Goal: Task Accomplishment & Management: Use online tool/utility

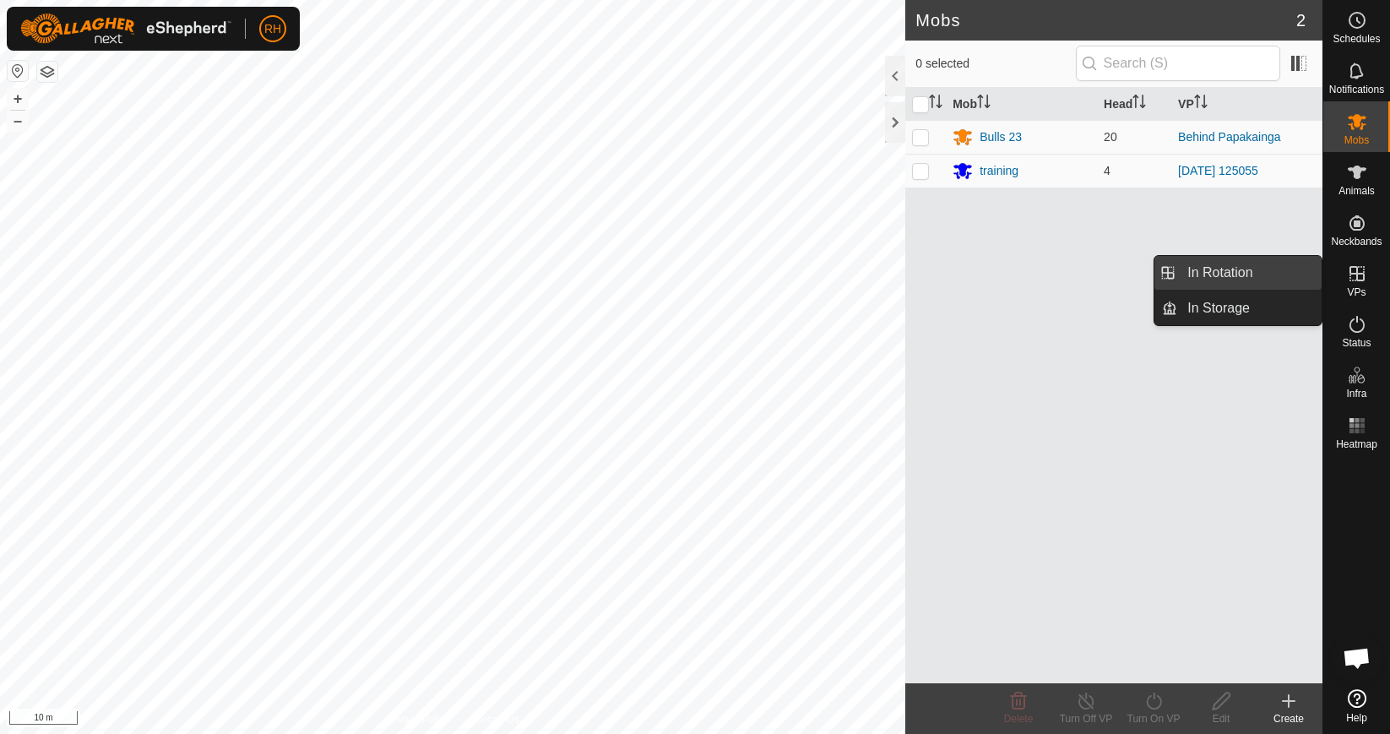
click at [1245, 274] on link "In Rotation" at bounding box center [1249, 273] width 144 height 34
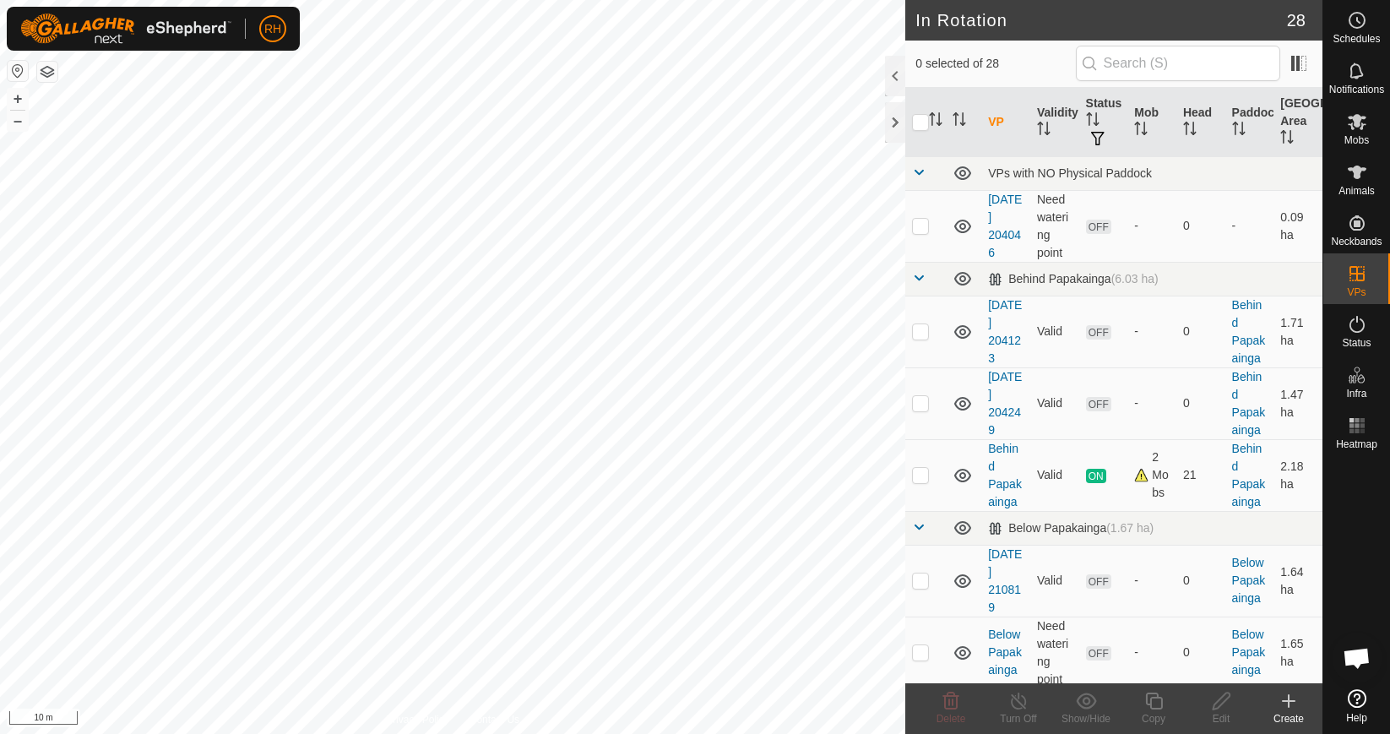
click at [1296, 707] on icon at bounding box center [1289, 701] width 20 height 20
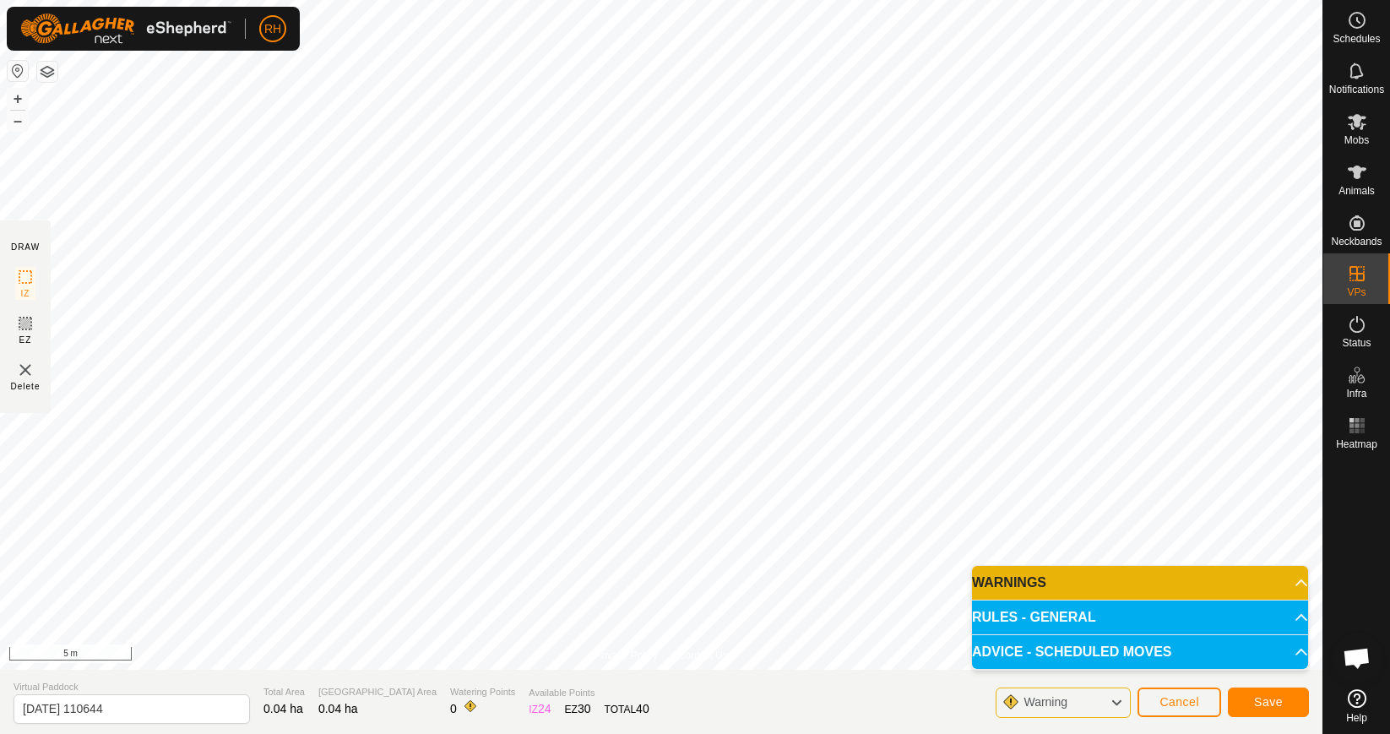
click at [711, 208] on div "RH Schedules Notifications Mobs Animals Neckbands VPs Status Infra Heatmap Help…" at bounding box center [695, 367] width 1390 height 734
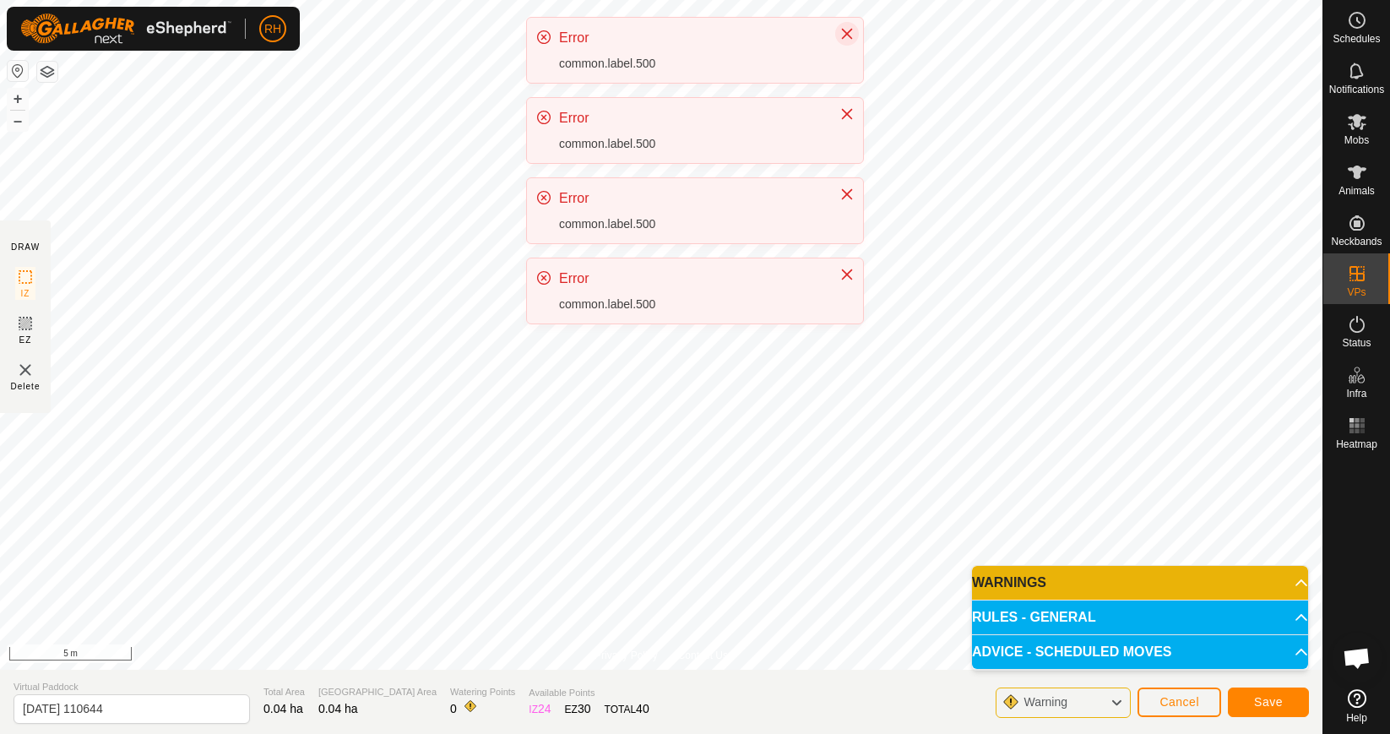
click at [842, 24] on button "Close" at bounding box center [847, 34] width 24 height 24
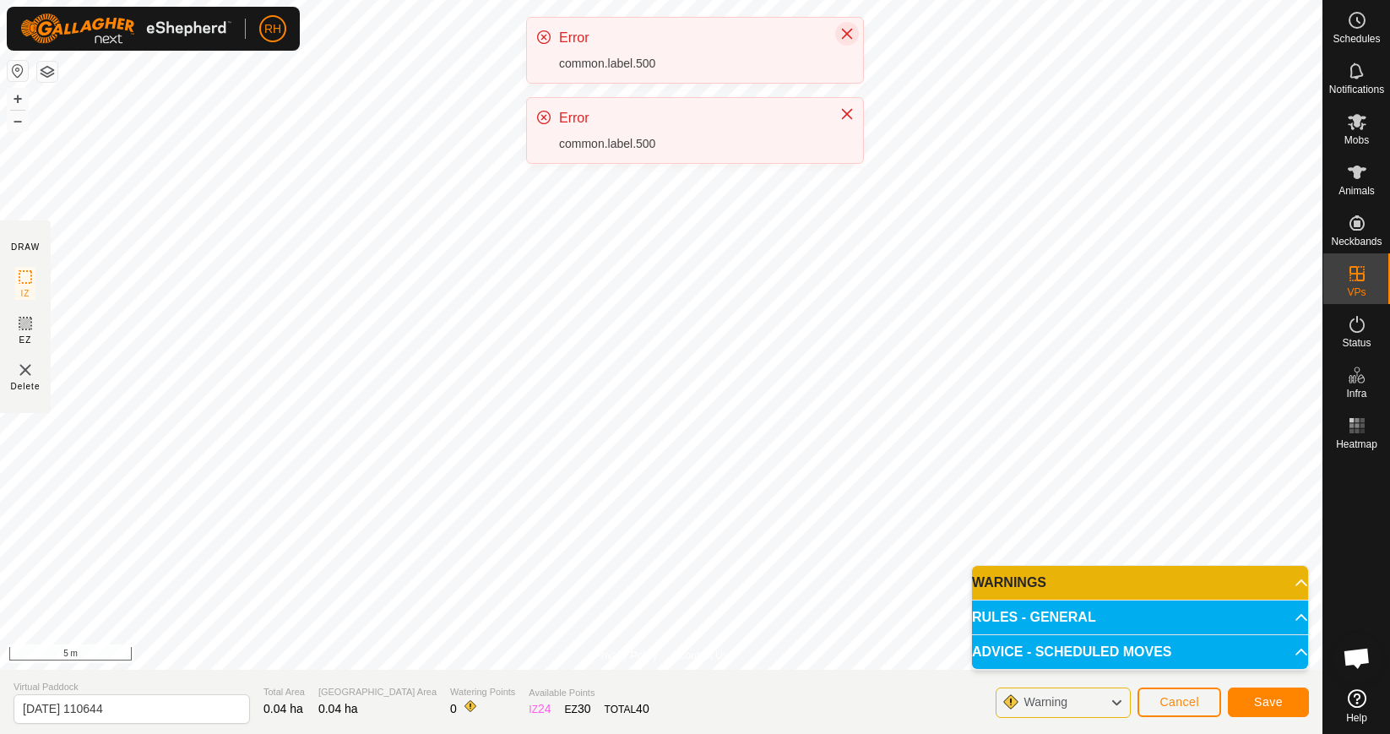
click at [849, 32] on icon "Close" at bounding box center [847, 34] width 14 height 14
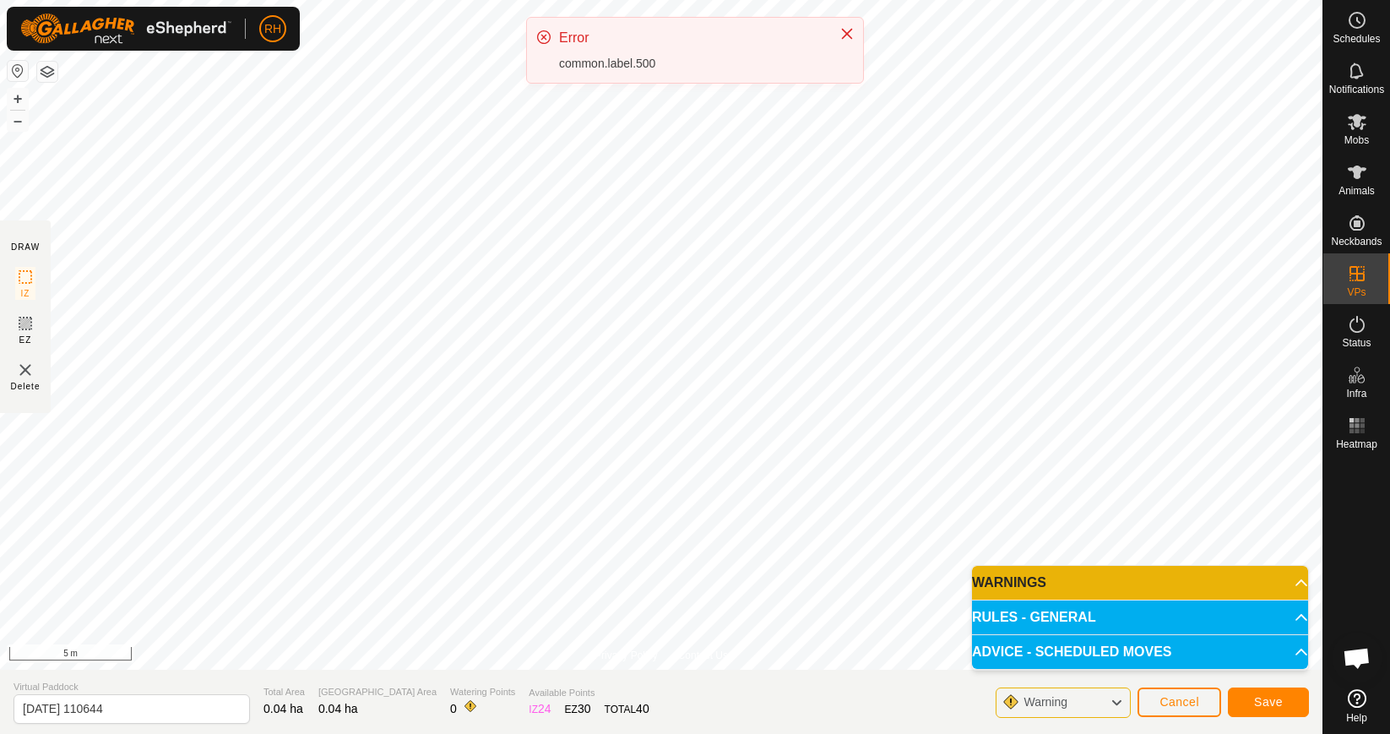
click at [849, 32] on icon "Close" at bounding box center [847, 34] width 11 height 11
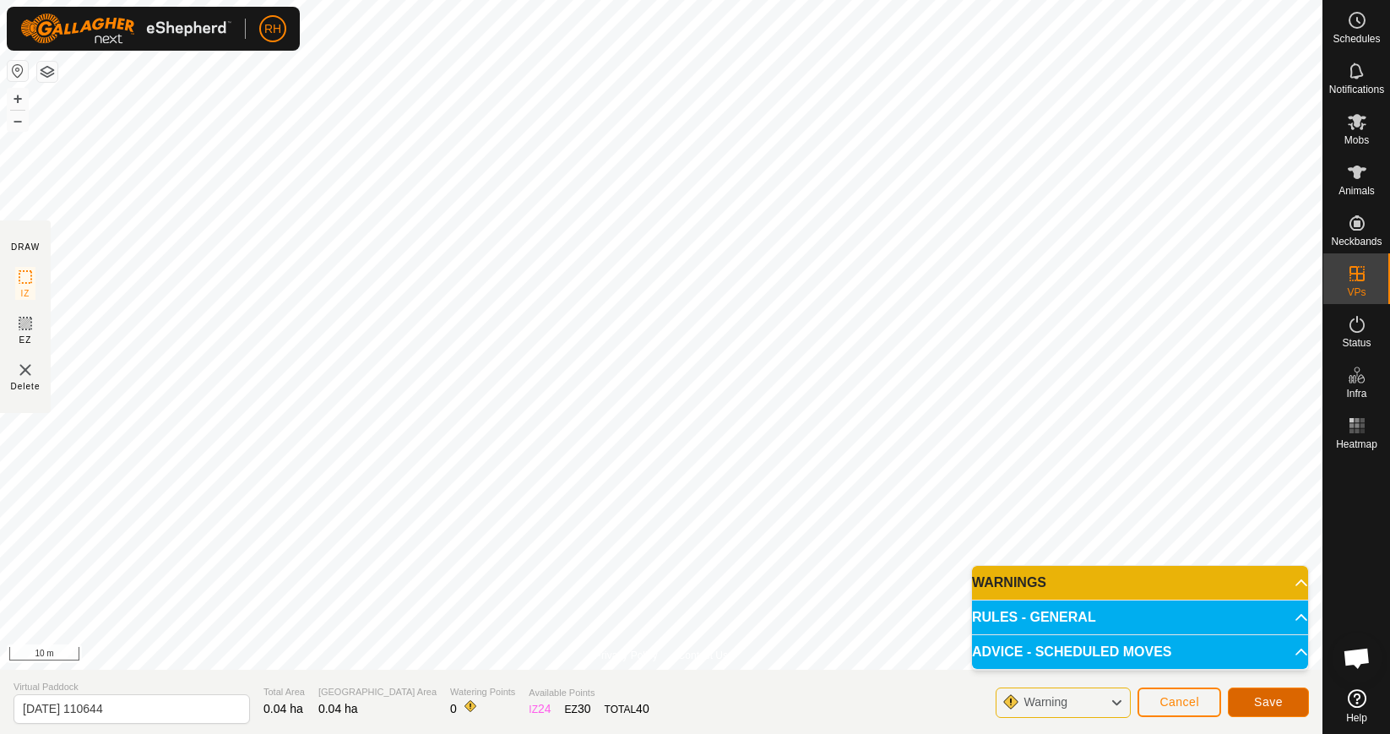
click at [1279, 704] on span "Save" at bounding box center [1268, 702] width 29 height 14
click at [1228, 585] on p-accordion-header "WARNINGS" at bounding box center [1140, 583] width 336 height 34
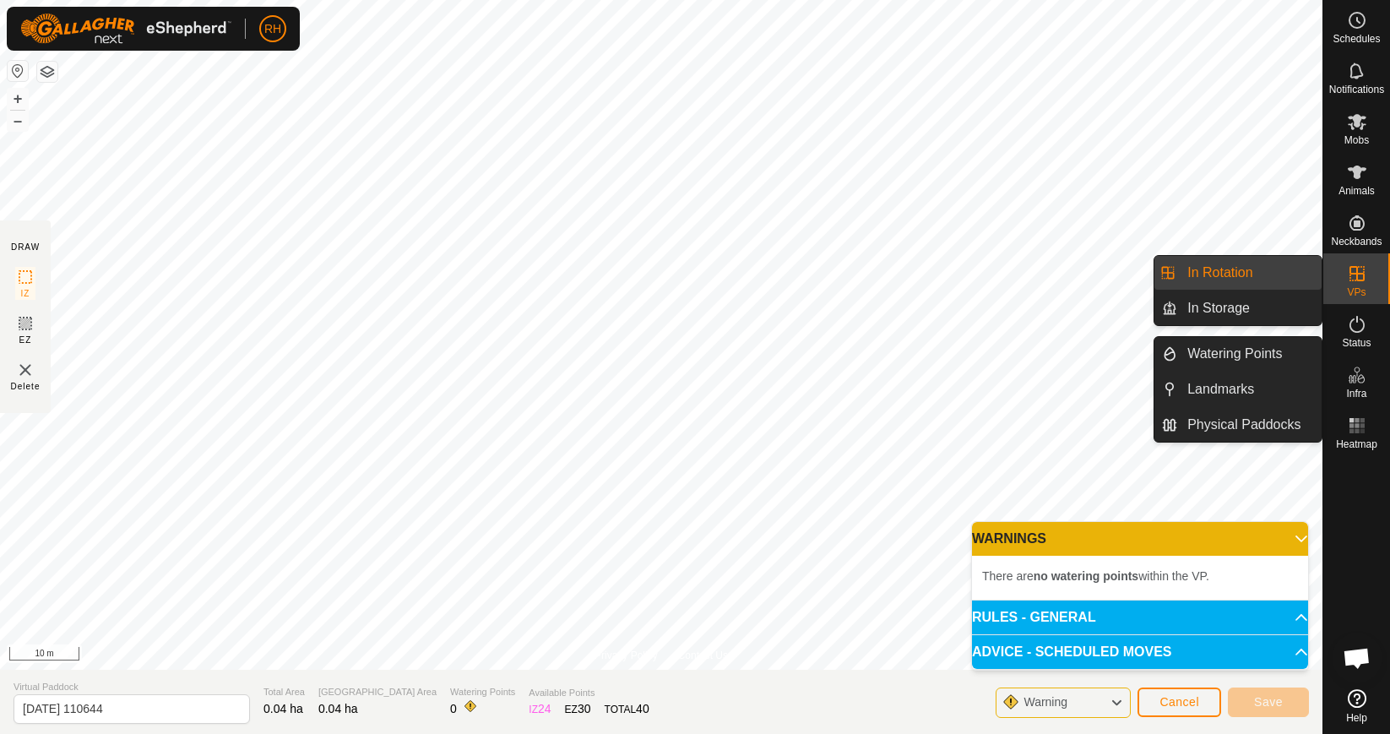
click at [1358, 384] on icon at bounding box center [1357, 375] width 20 height 20
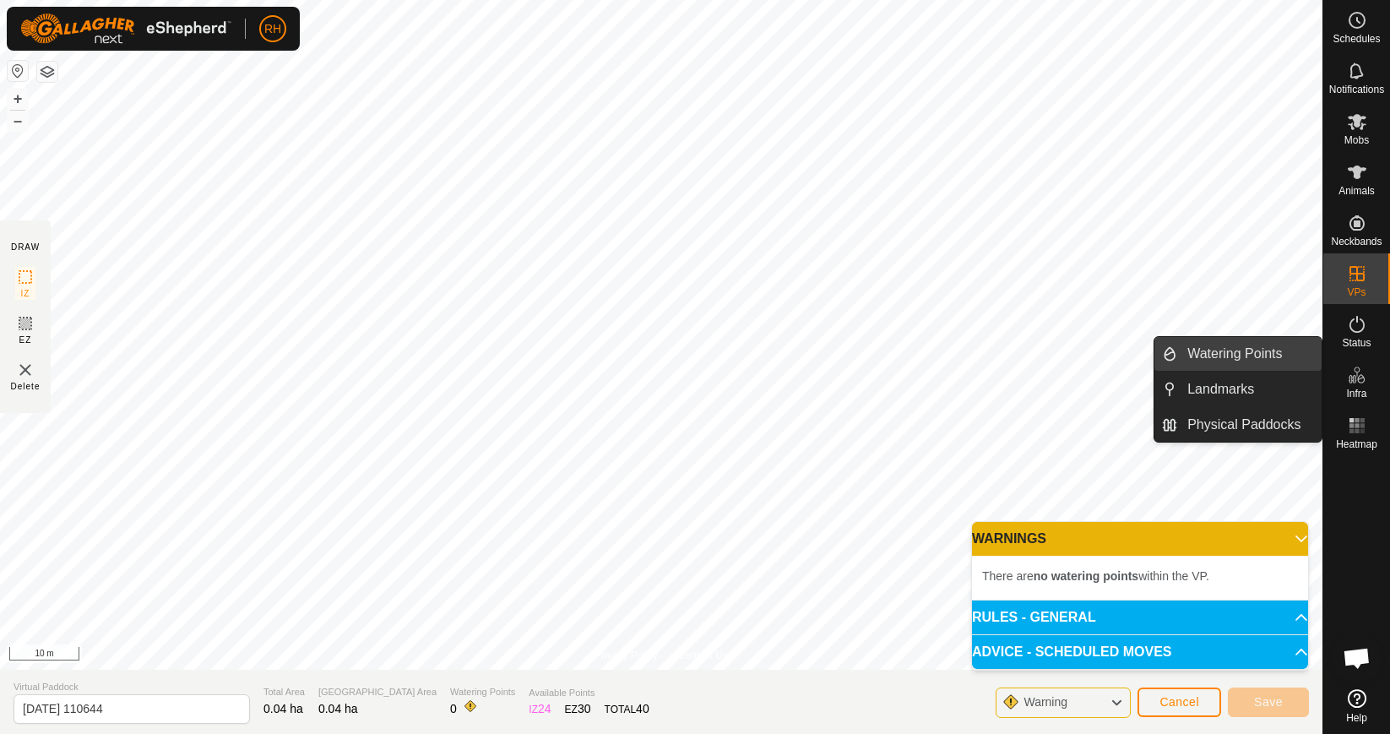
click at [1255, 356] on link "Watering Points" at bounding box center [1249, 354] width 144 height 34
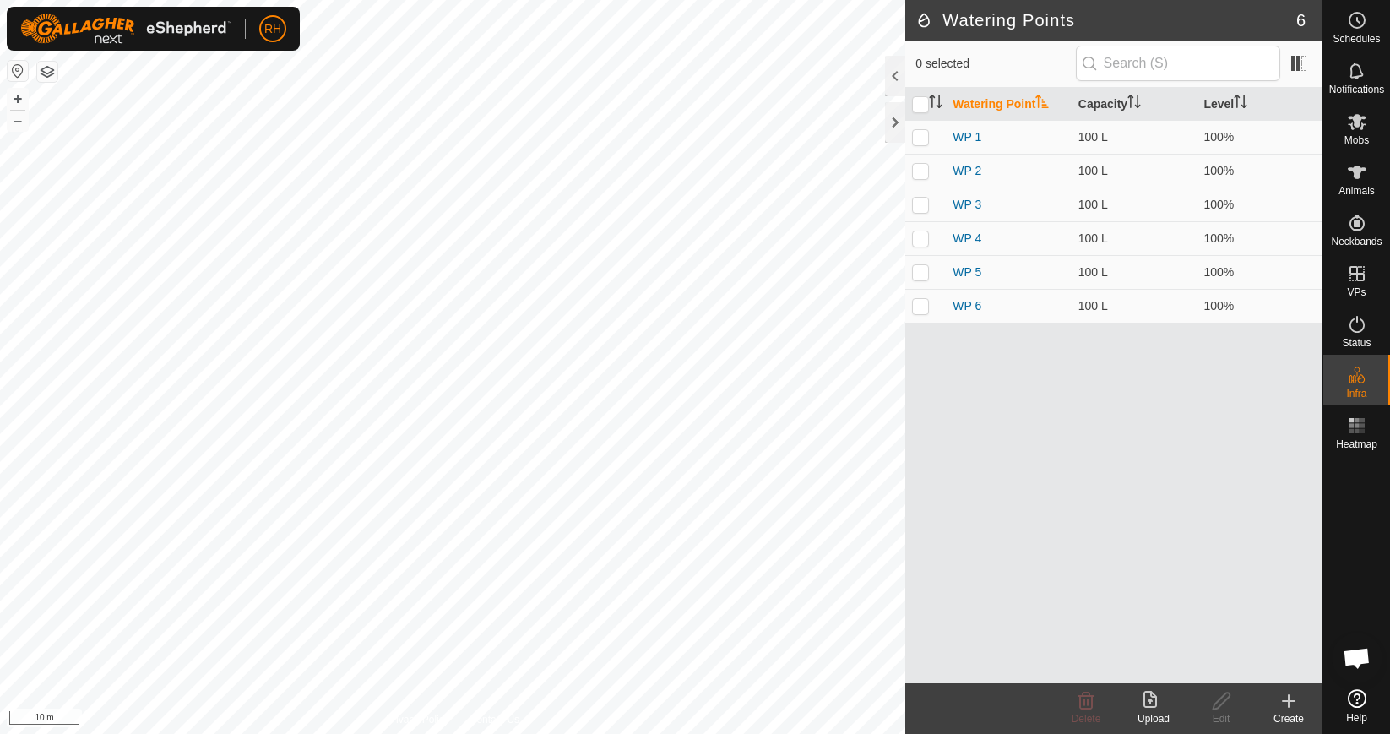
click at [1293, 703] on icon at bounding box center [1289, 701] width 20 height 20
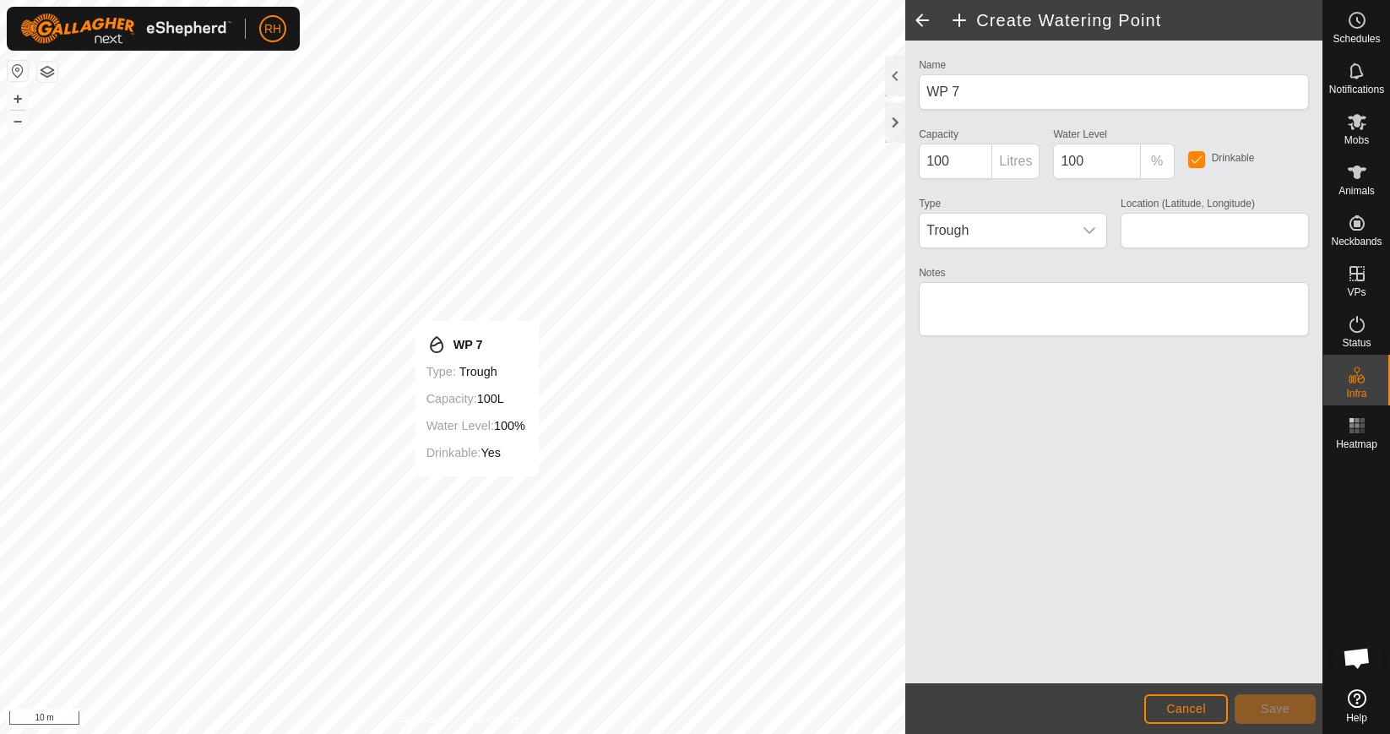
type input "-39.843065, 176.969810"
click at [1276, 710] on span "Save" at bounding box center [1275, 709] width 29 height 14
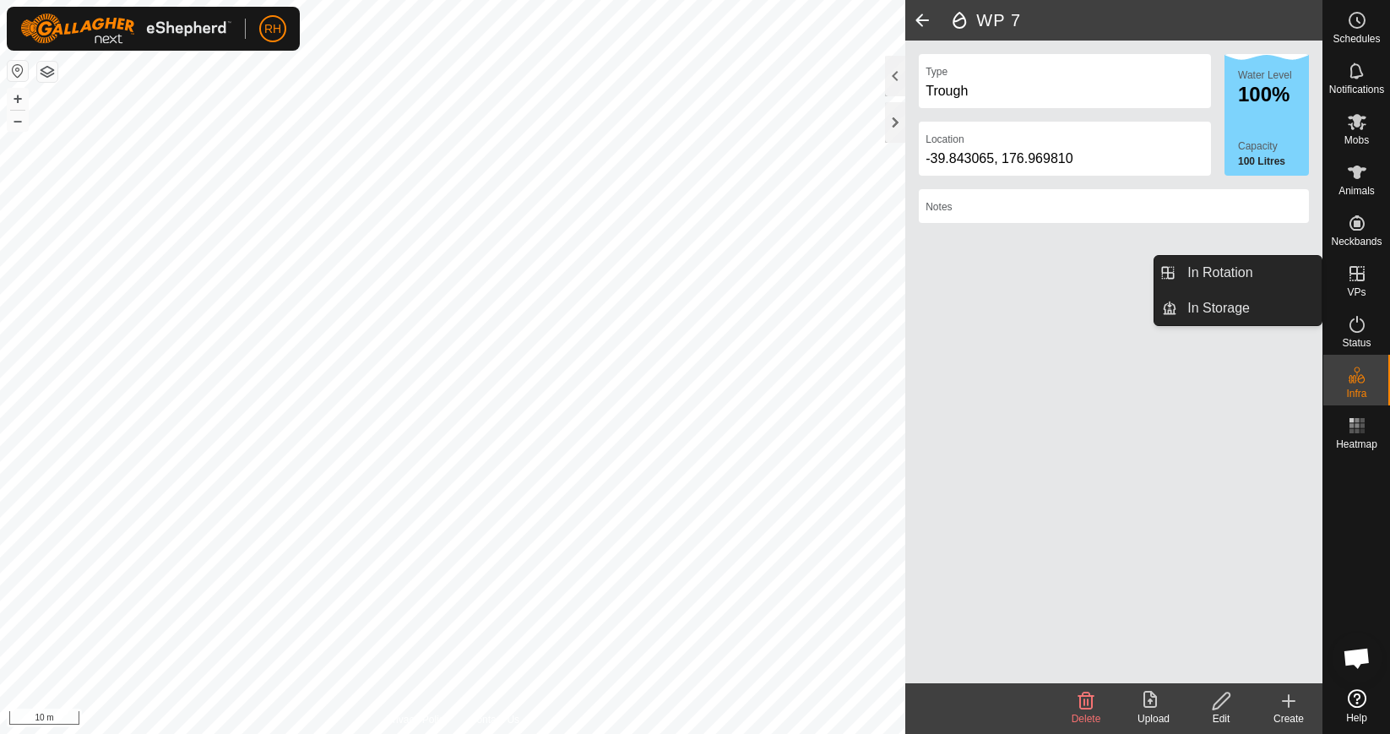
click at [1356, 273] on icon at bounding box center [1357, 273] width 15 height 15
click at [1242, 277] on link "In Rotation" at bounding box center [1249, 273] width 144 height 34
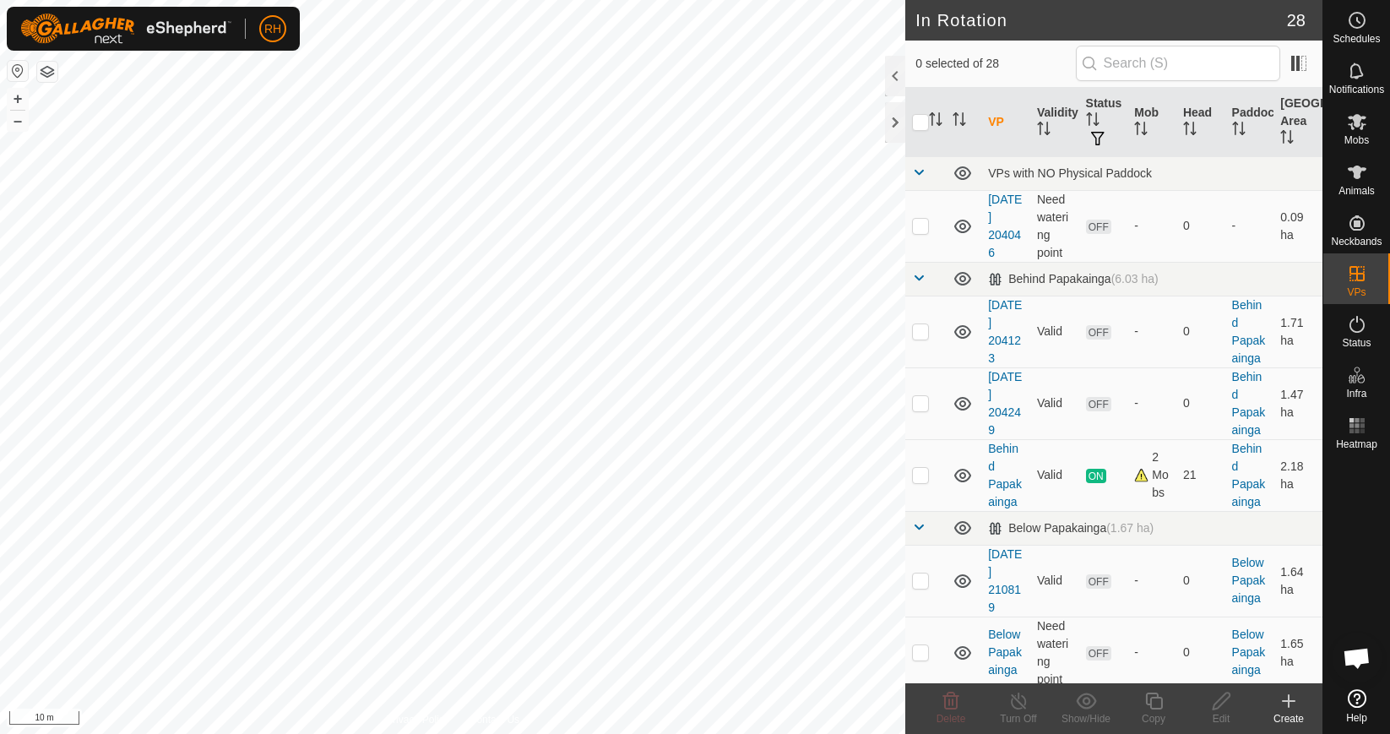
click at [1292, 714] on div "Create" at bounding box center [1289, 718] width 68 height 15
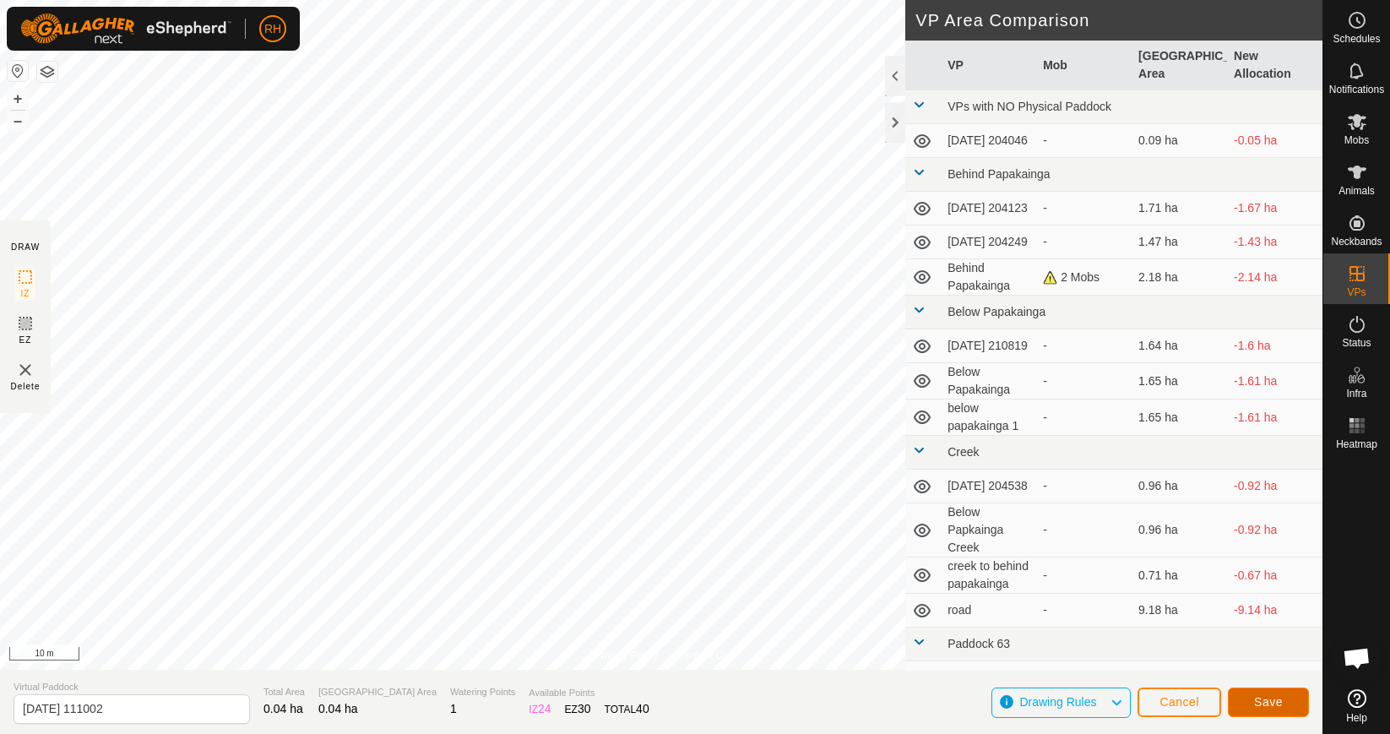
click at [1272, 698] on span "Save" at bounding box center [1268, 702] width 29 height 14
